Goal: Transaction & Acquisition: Purchase product/service

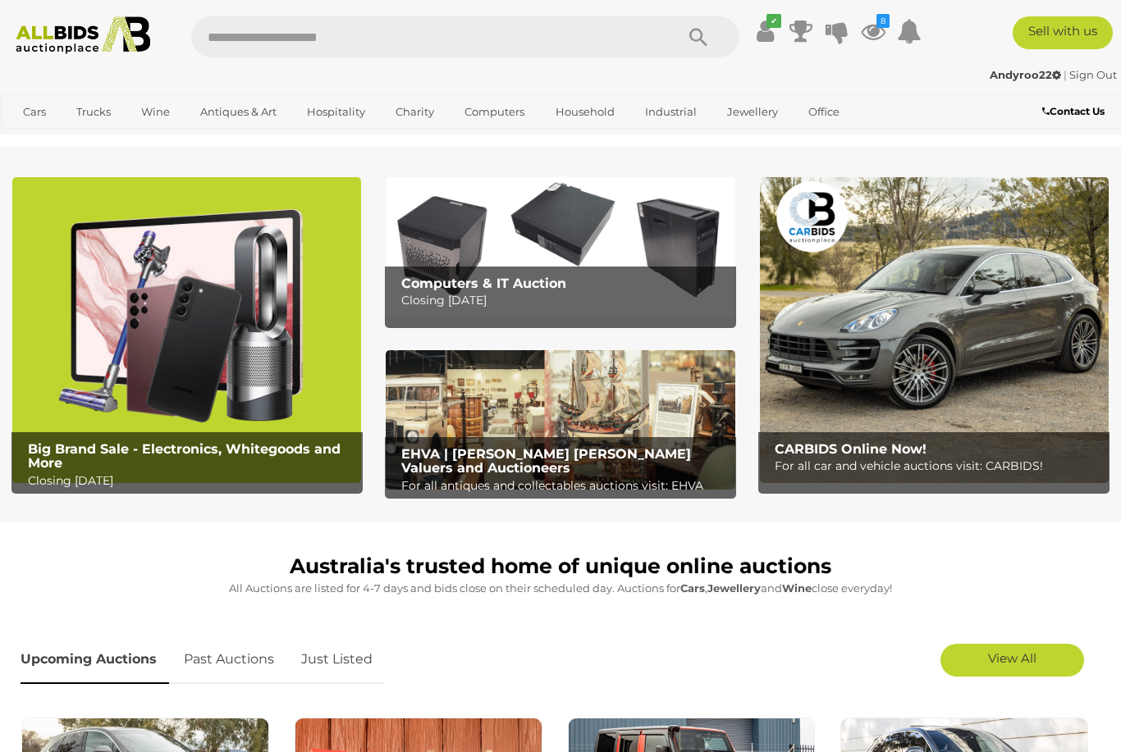
click at [848, 18] on icon at bounding box center [836, 31] width 23 height 30
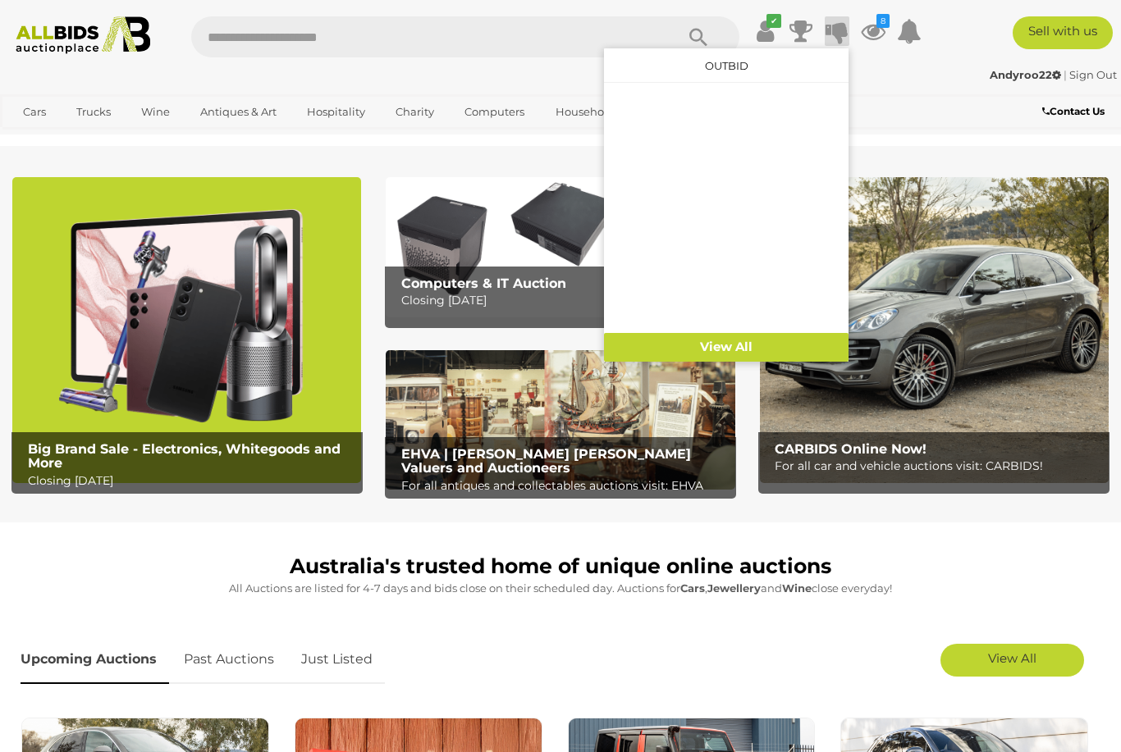
click at [889, 22] on icon "8" at bounding box center [882, 21] width 13 height 14
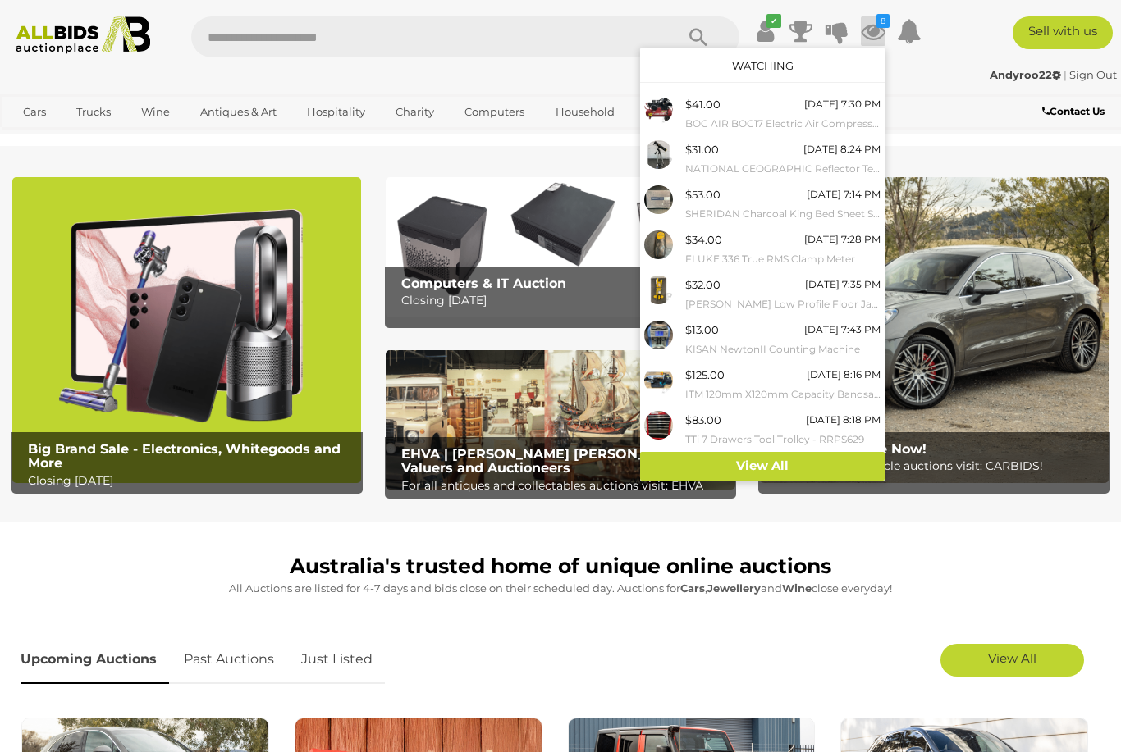
click at [733, 205] on small "SHERIDAN Charcoal King Bed Sheet Set - RRP $319.95" at bounding box center [782, 214] width 195 height 18
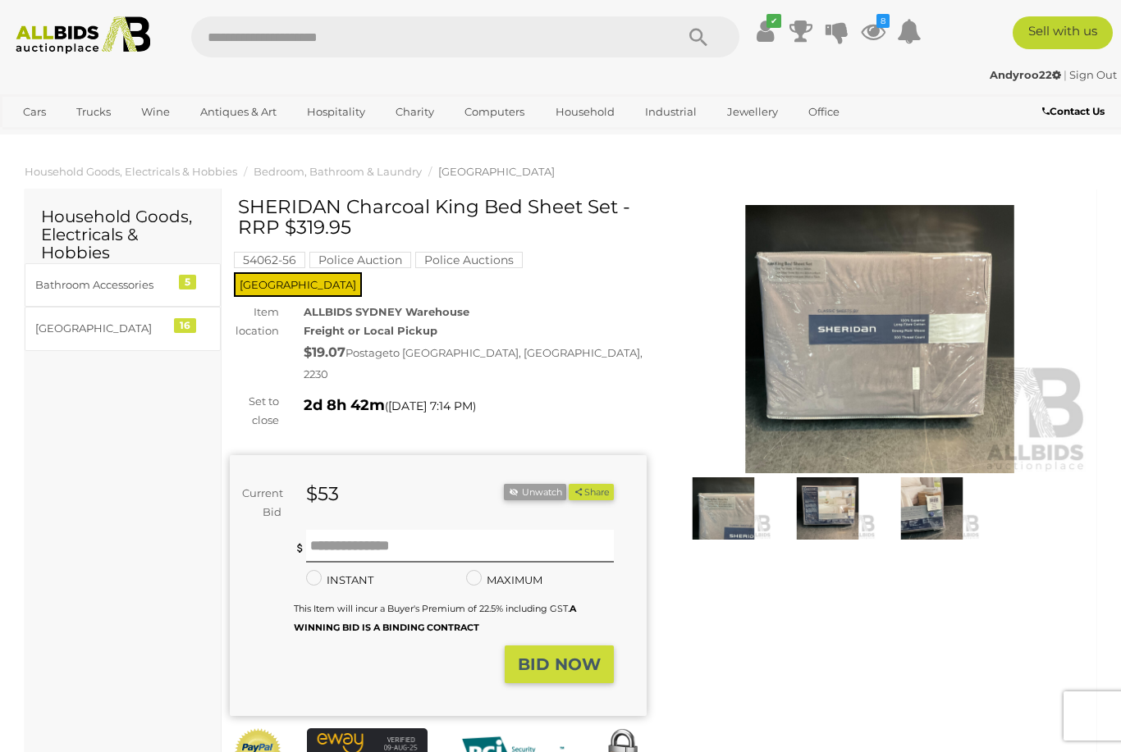
click at [725, 516] on img at bounding box center [723, 508] width 96 height 62
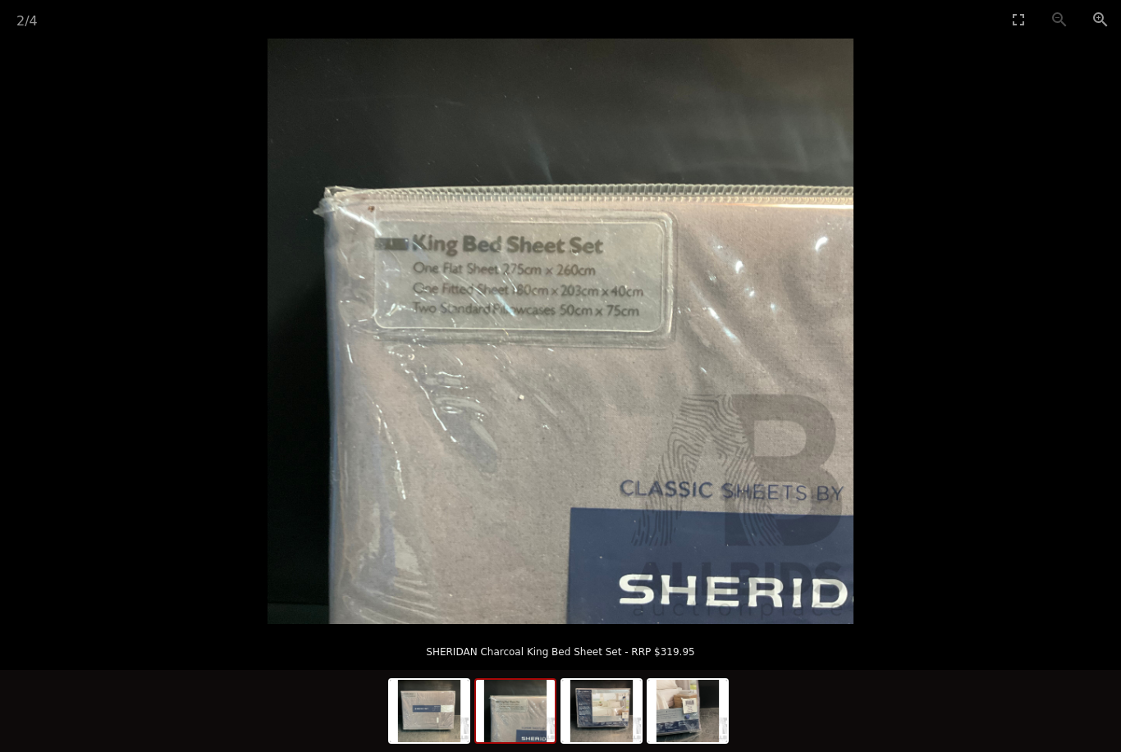
click at [199, 356] on picture at bounding box center [560, 332] width 1121 height 586
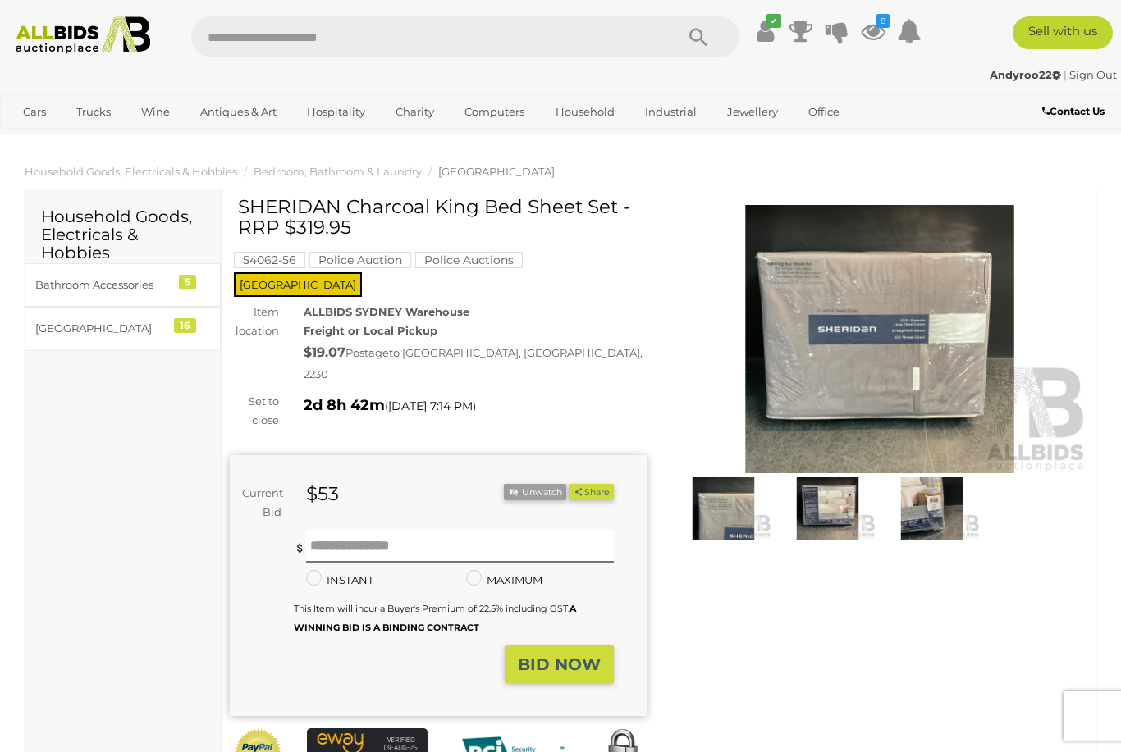
click at [885, 25] on icon at bounding box center [873, 31] width 25 height 30
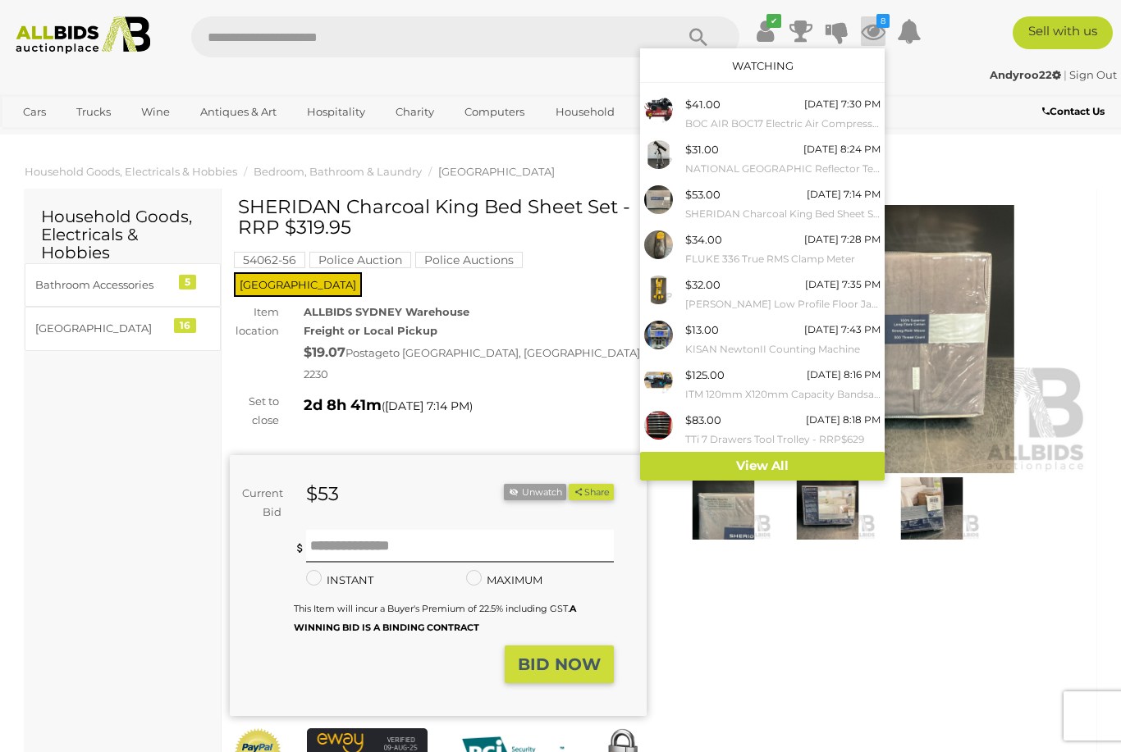
click at [721, 419] on span "$83.00" at bounding box center [703, 419] width 36 height 13
click at [685, 159] on div at bounding box center [664, 154] width 41 height 29
click at [1043, 308] on div at bounding box center [560, 376] width 1121 height 752
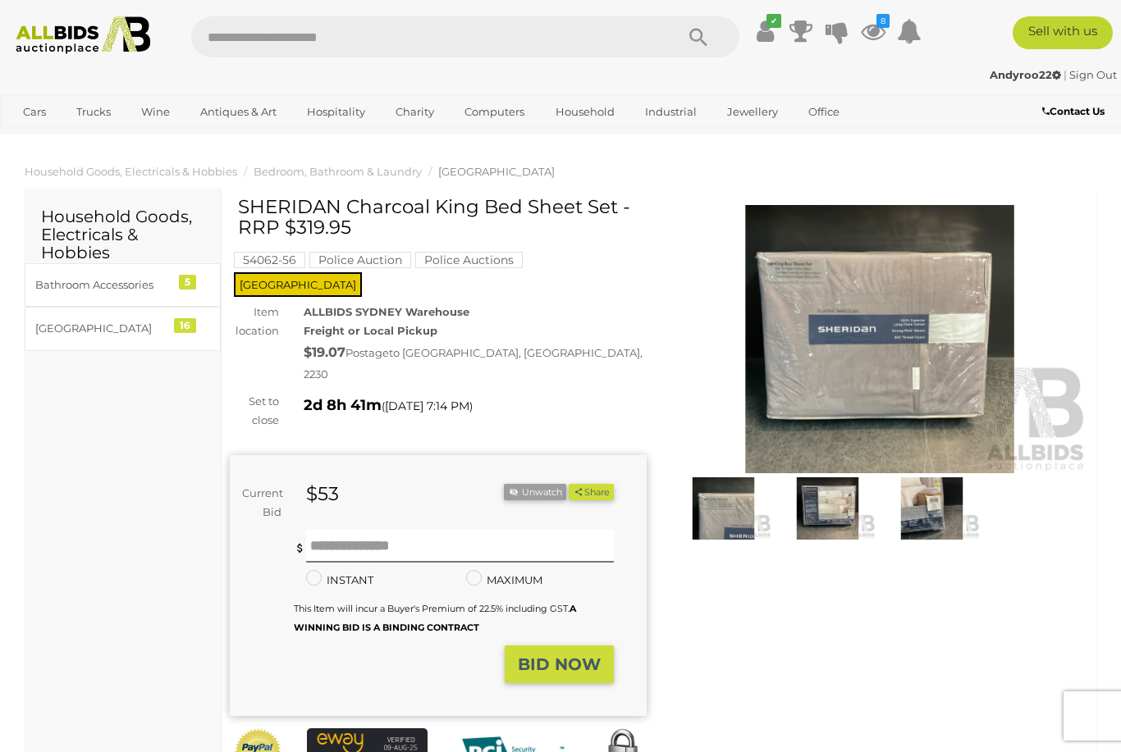
click at [885, 36] on icon at bounding box center [873, 31] width 25 height 30
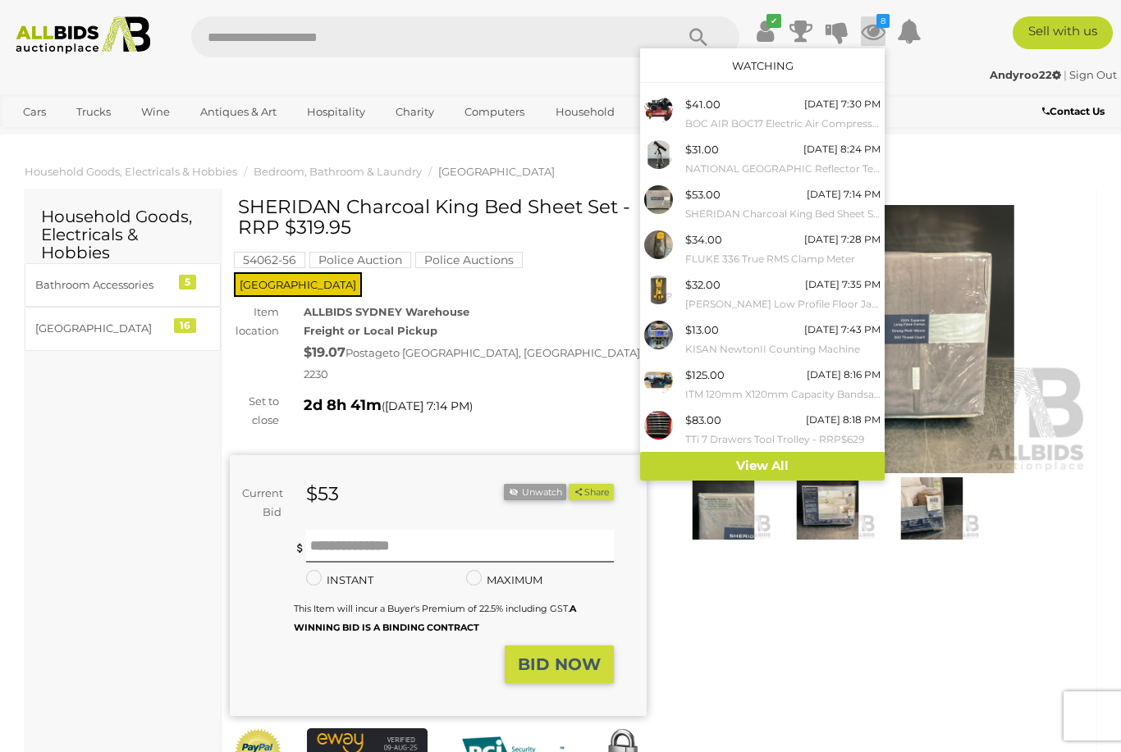
click at [737, 166] on small "NATIONAL GEOGRAPHIC Reflector Telescope" at bounding box center [782, 169] width 195 height 18
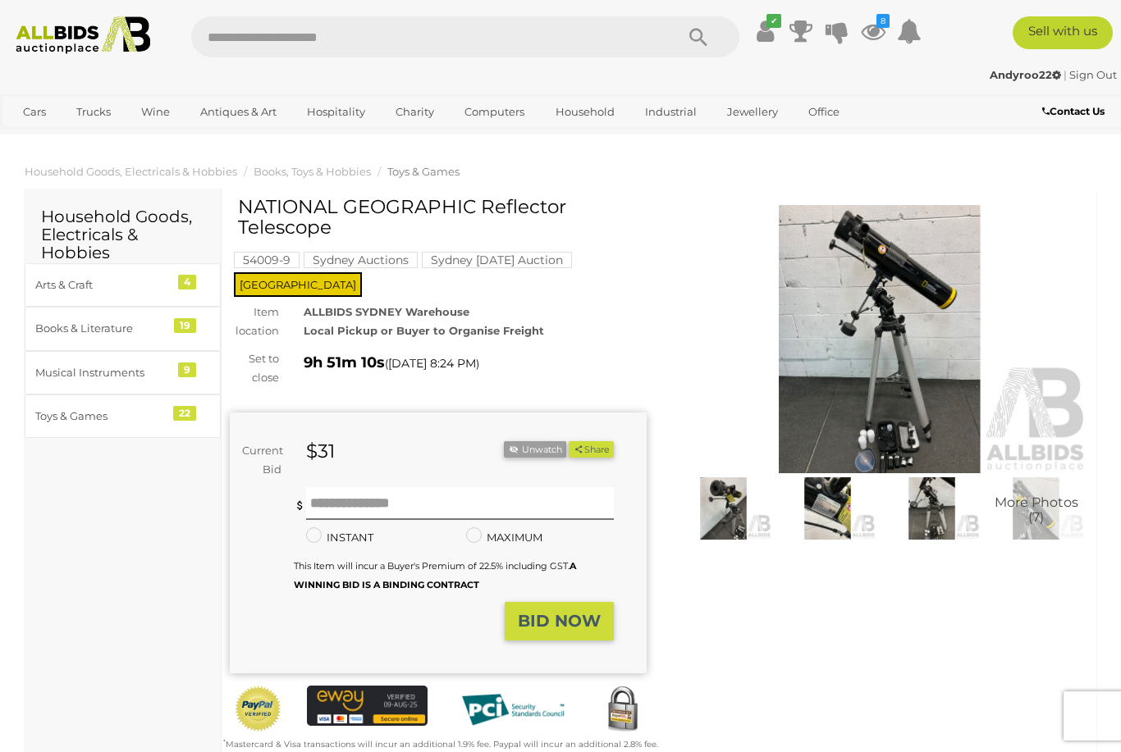
click at [921, 382] on img at bounding box center [879, 339] width 417 height 268
click at [831, 348] on img at bounding box center [879, 339] width 417 height 268
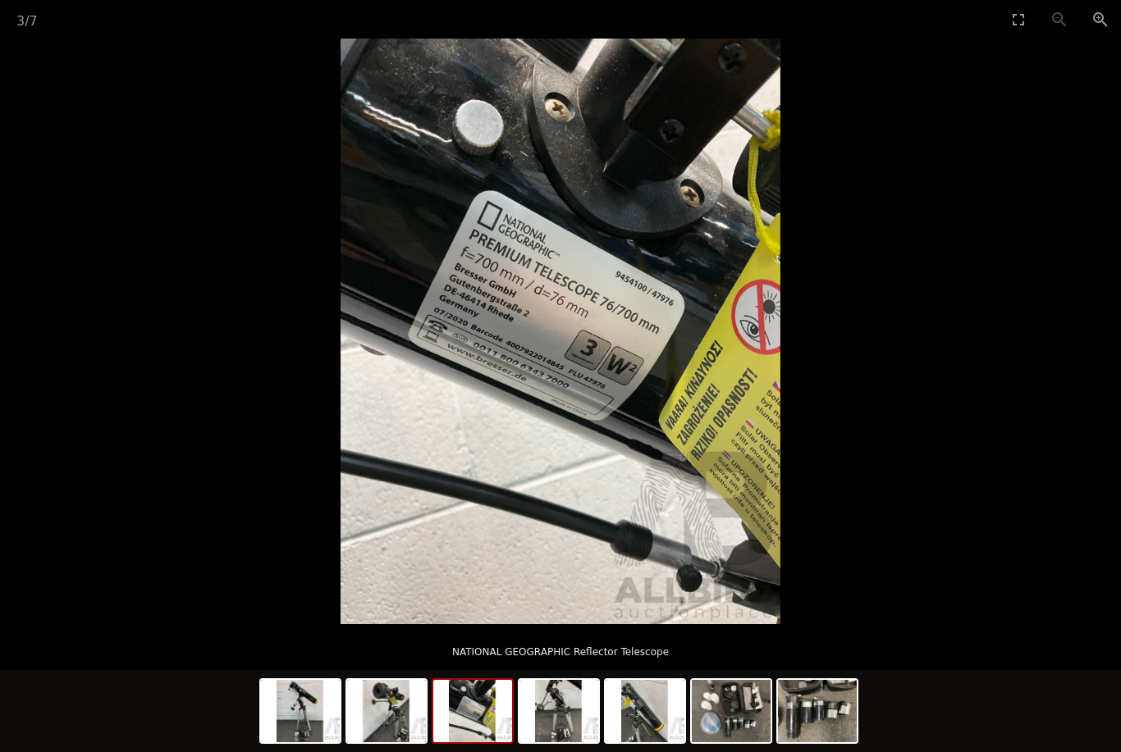
click at [533, 528] on img at bounding box center [560, 332] width 440 height 586
